Goal: Navigation & Orientation: Find specific page/section

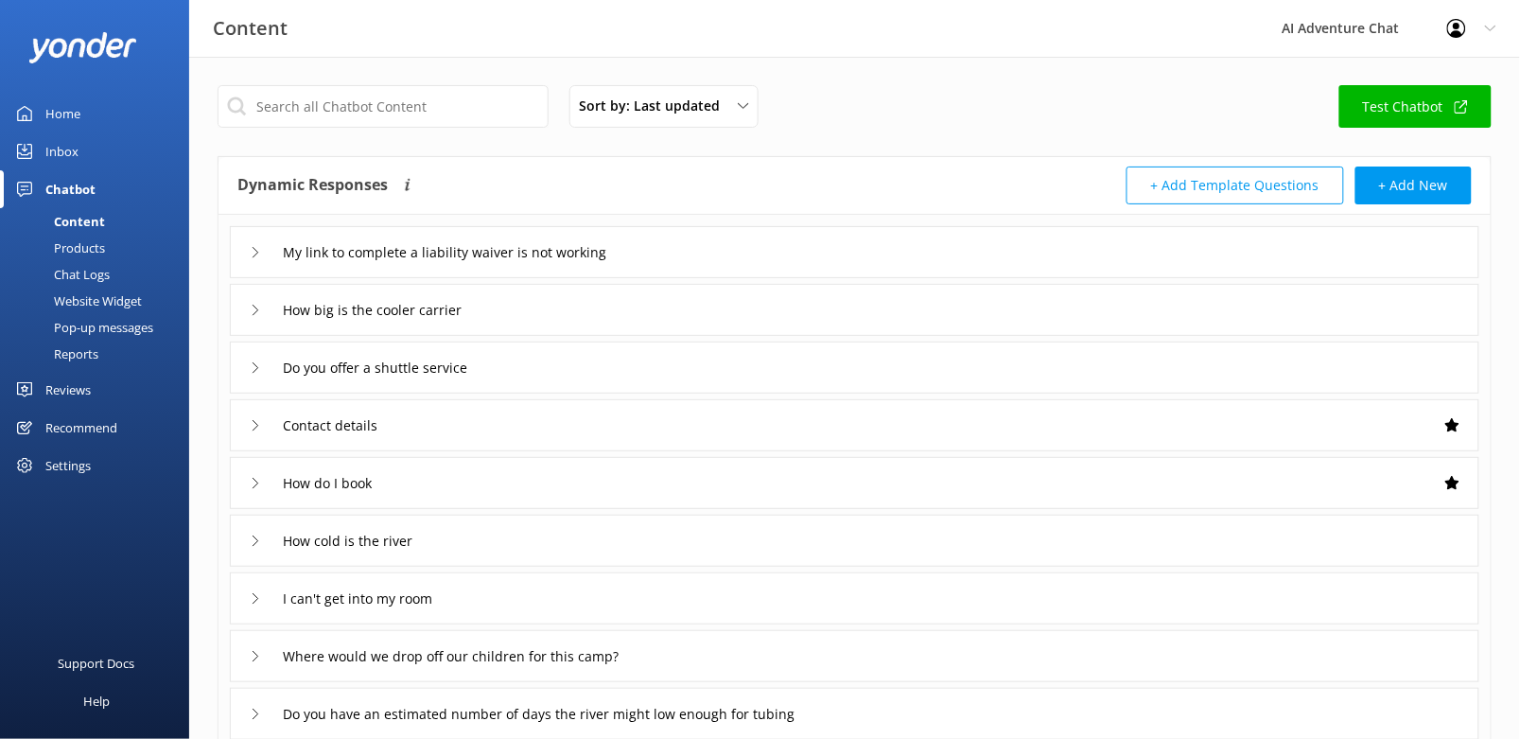
click at [57, 109] on div "Home" at bounding box center [62, 114] width 35 height 38
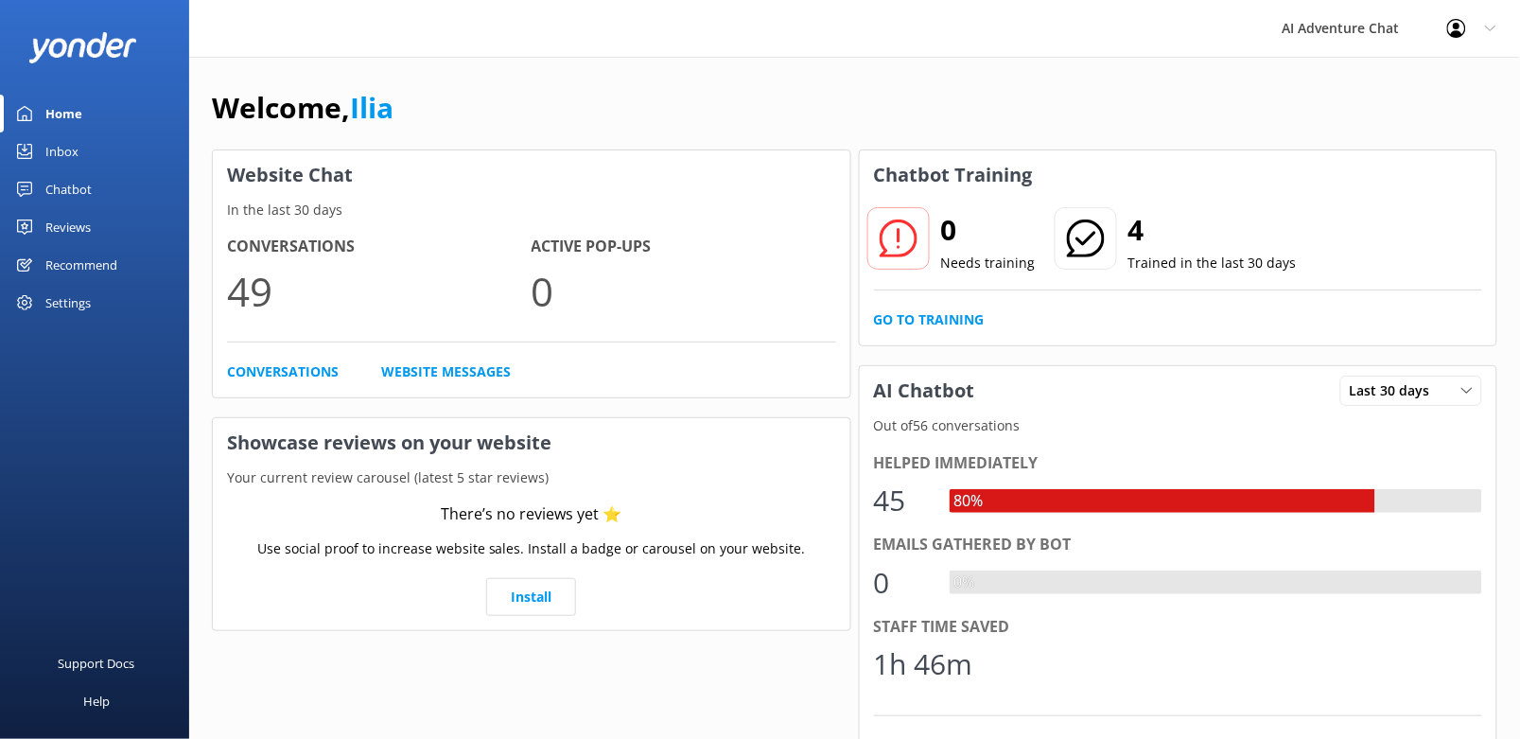
click at [61, 153] on div "Inbox" at bounding box center [61, 151] width 33 height 38
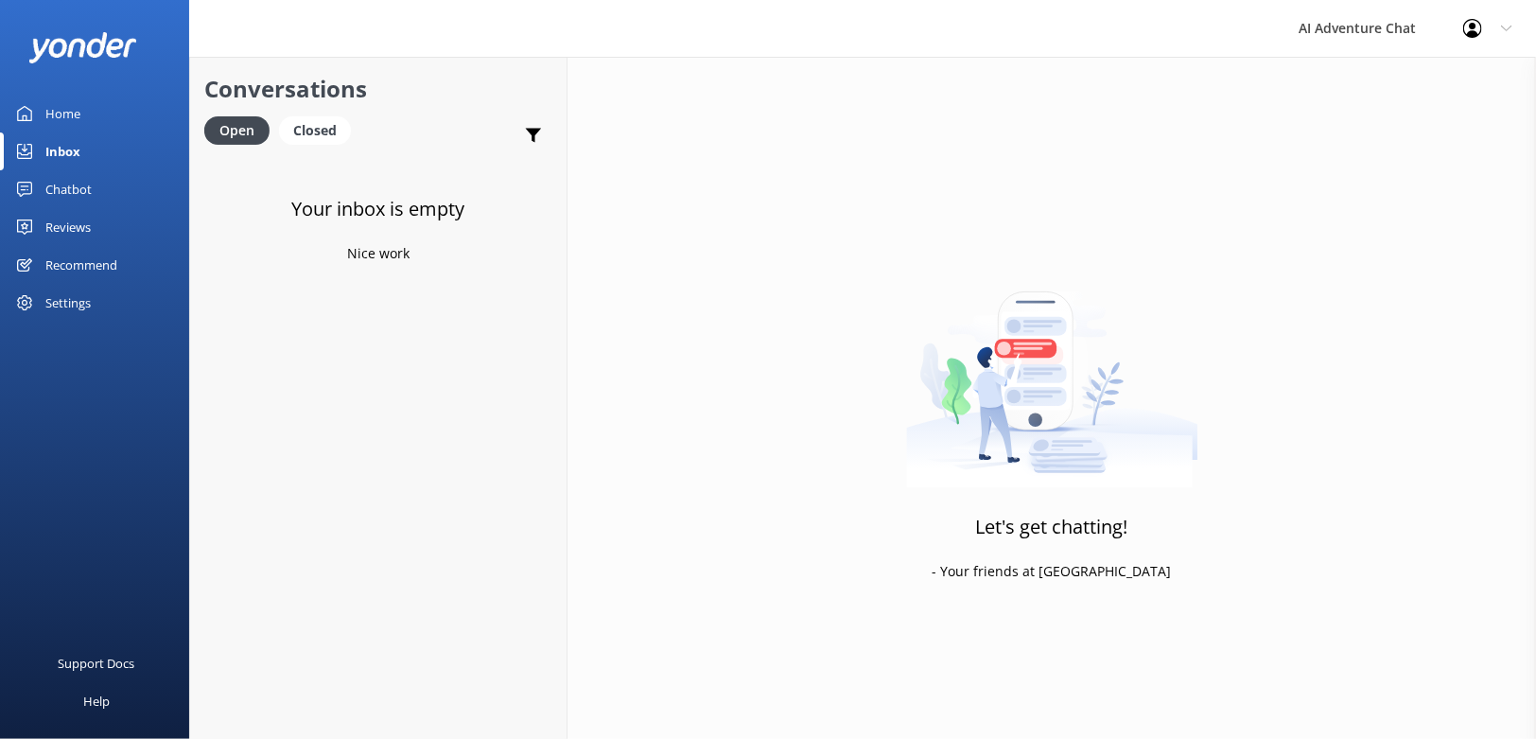
click at [66, 110] on div "Home" at bounding box center [62, 114] width 35 height 38
